Goal: Information Seeking & Learning: Learn about a topic

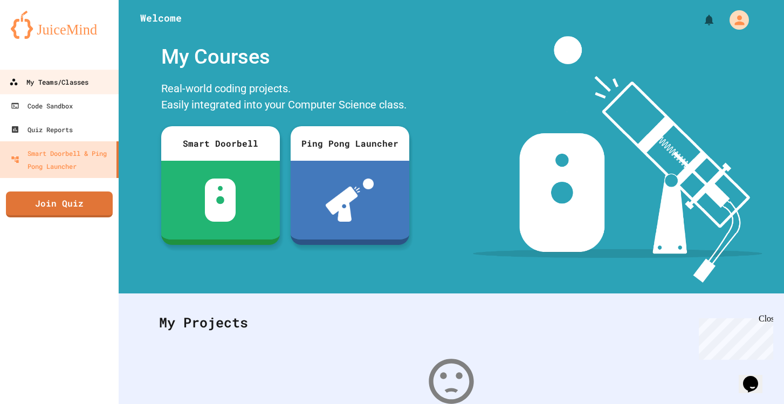
click at [52, 78] on div "My Teams/Classes" at bounding box center [48, 82] width 79 height 13
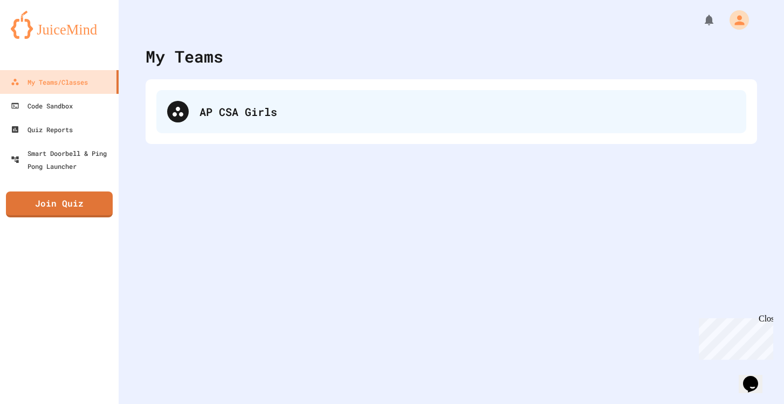
click at [198, 126] on div "AP CSA Girls" at bounding box center [451, 111] width 590 height 43
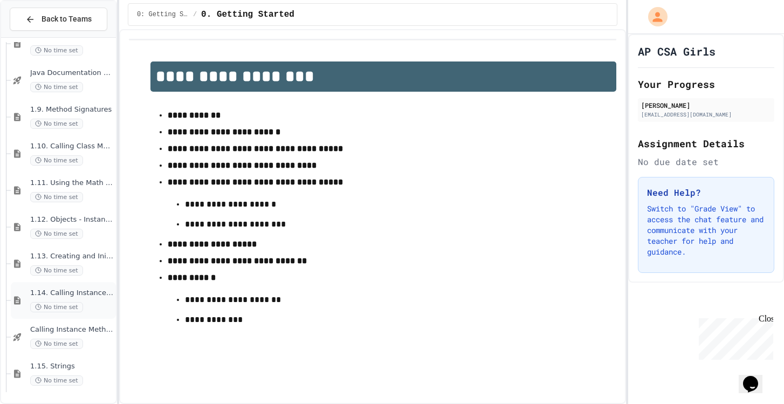
scroll to position [573, 0]
click at [88, 184] on span "1.11. Using the Math Class" at bounding box center [72, 183] width 84 height 9
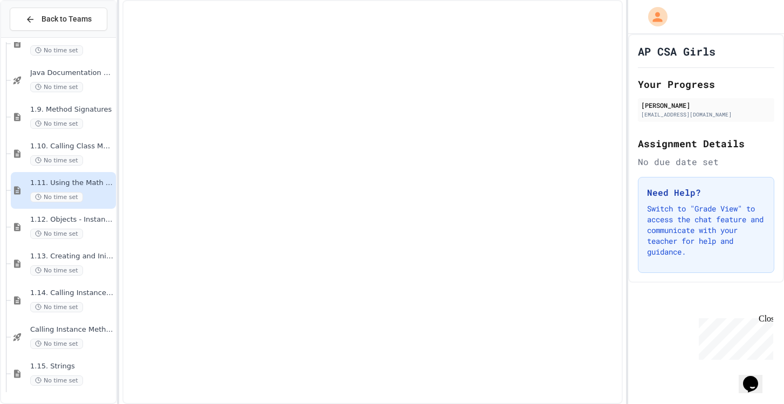
scroll to position [560, 0]
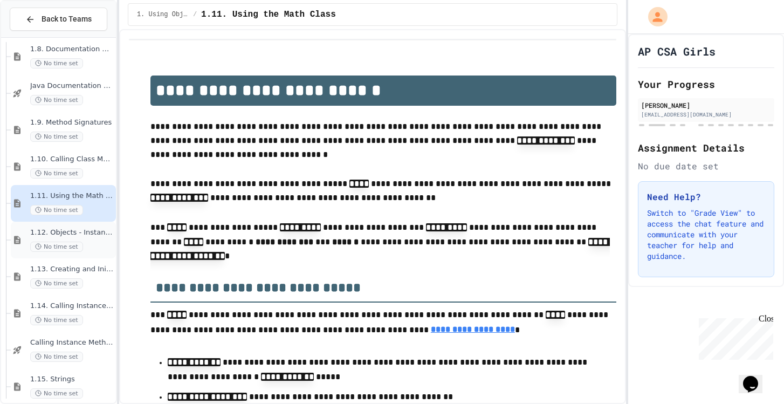
click at [91, 237] on div "1.12. Objects - Instances of Classes No time set" at bounding box center [72, 240] width 84 height 24
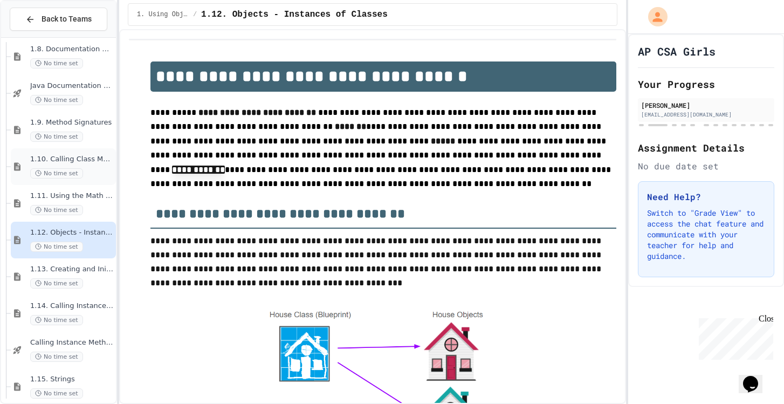
scroll to position [30, 0]
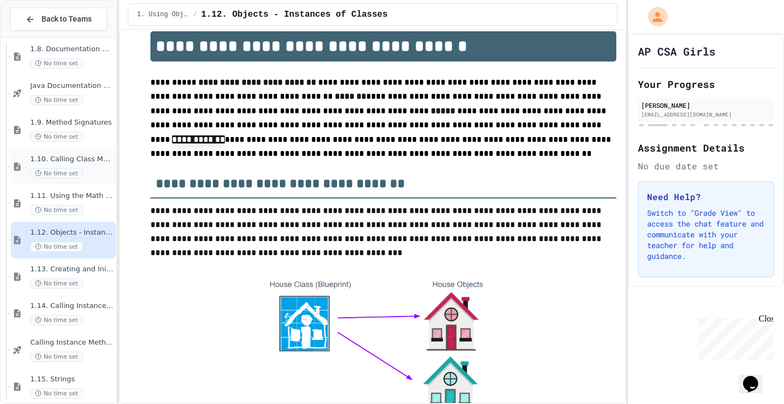
click at [86, 157] on span "1.10. Calling Class Methods" at bounding box center [72, 159] width 84 height 9
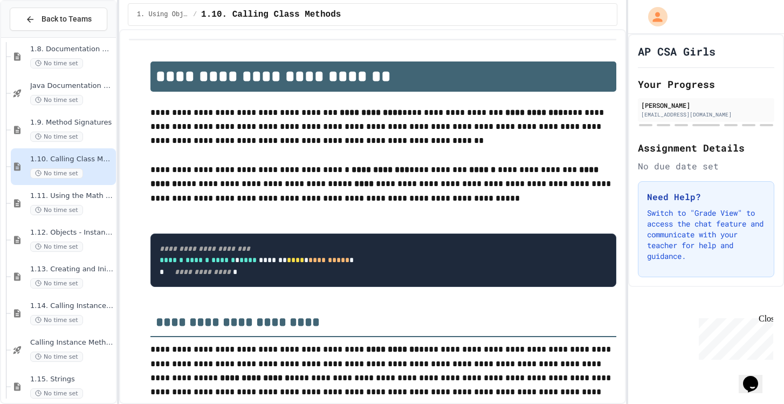
scroll to position [30, 0]
